Goal: Entertainment & Leisure: Consume media (video, audio)

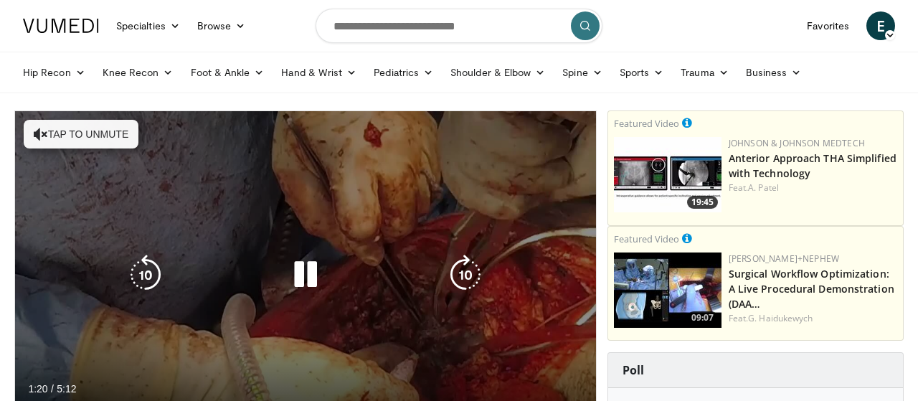
click at [103, 133] on button "Tap to unmute" at bounding box center [81, 134] width 115 height 29
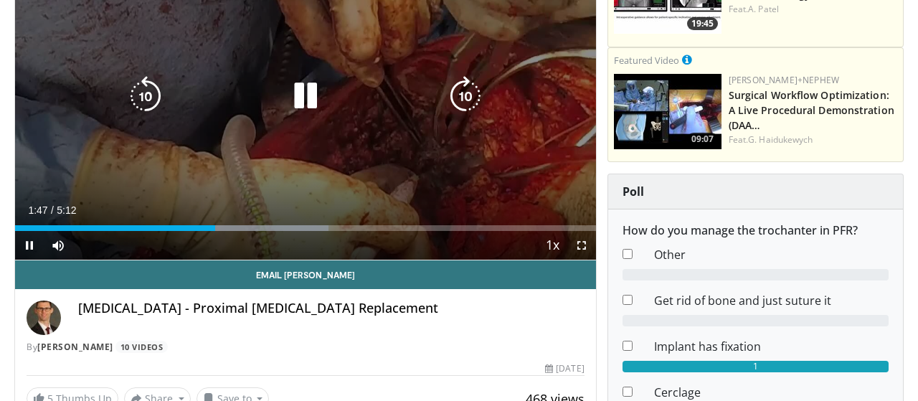
scroll to position [149, 0]
